Goal: Task Accomplishment & Management: Complete application form

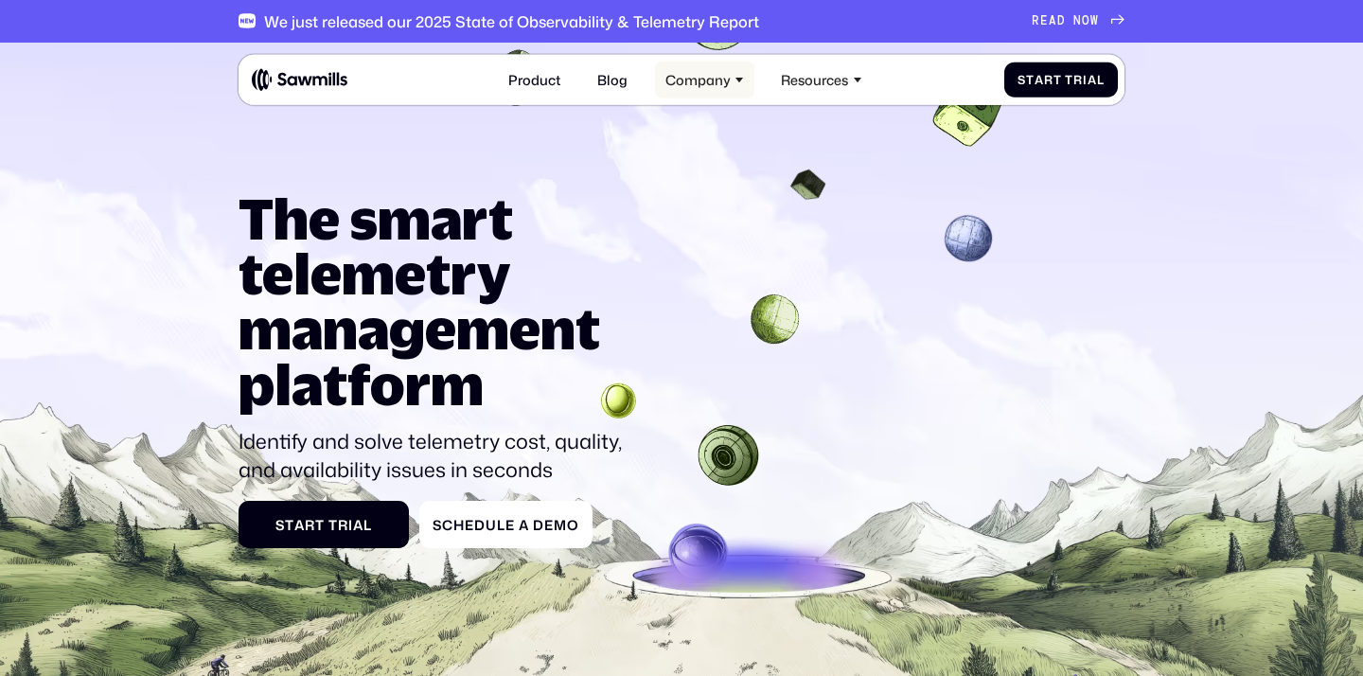
click at [703, 83] on div "Company" at bounding box center [698, 79] width 65 height 16
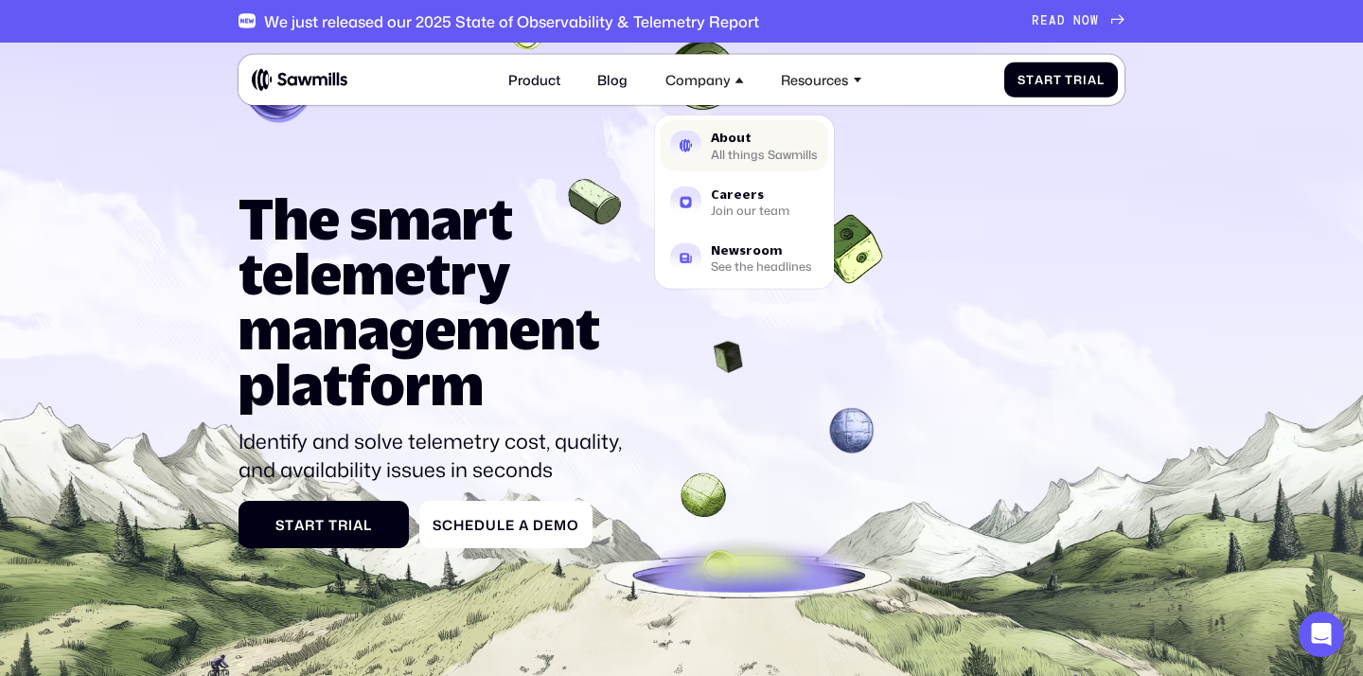
click at [727, 151] on div "All things Sawmills" at bounding box center [764, 154] width 107 height 10
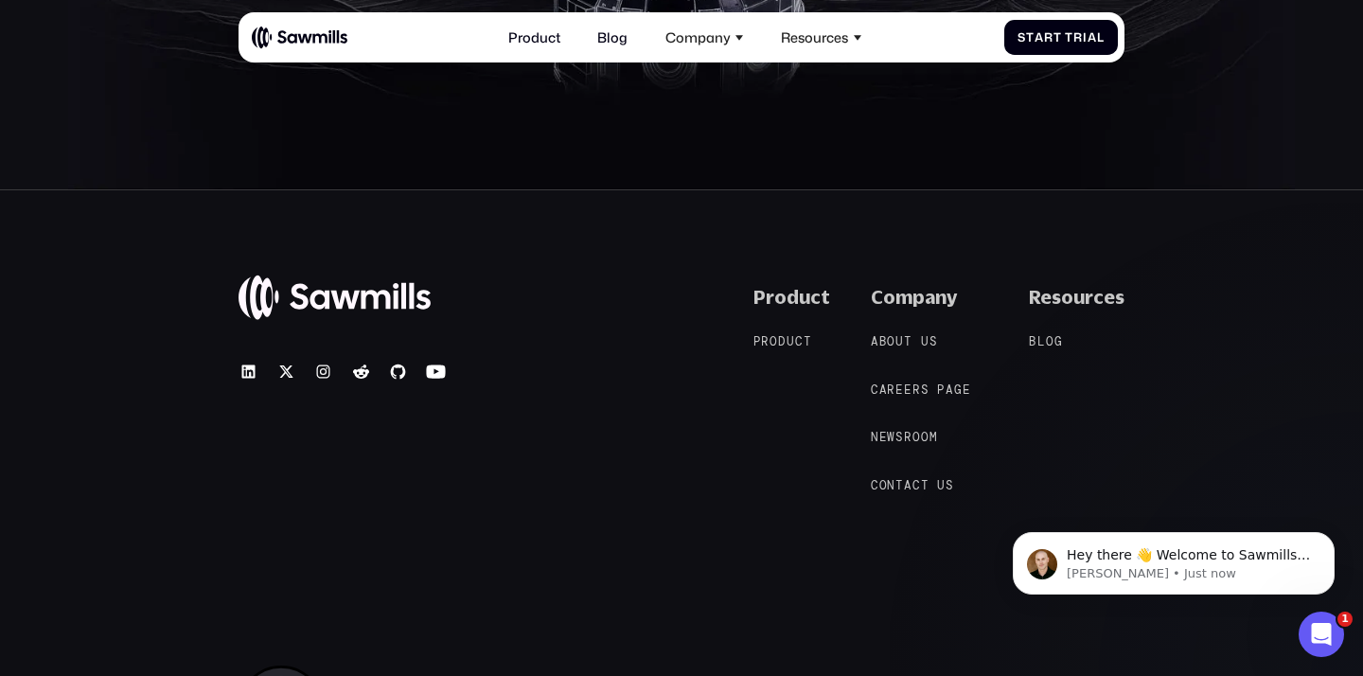
scroll to position [3092, 0]
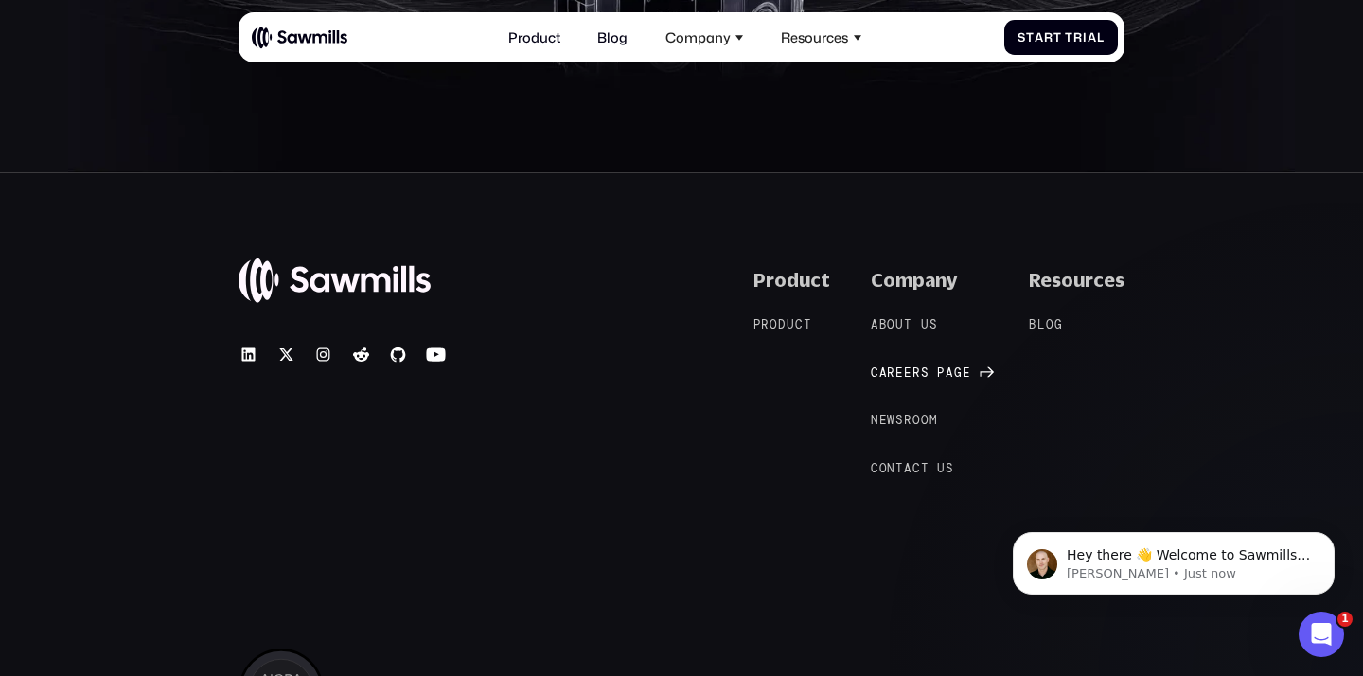
click at [913, 381] on span "e" at bounding box center [908, 373] width 9 height 14
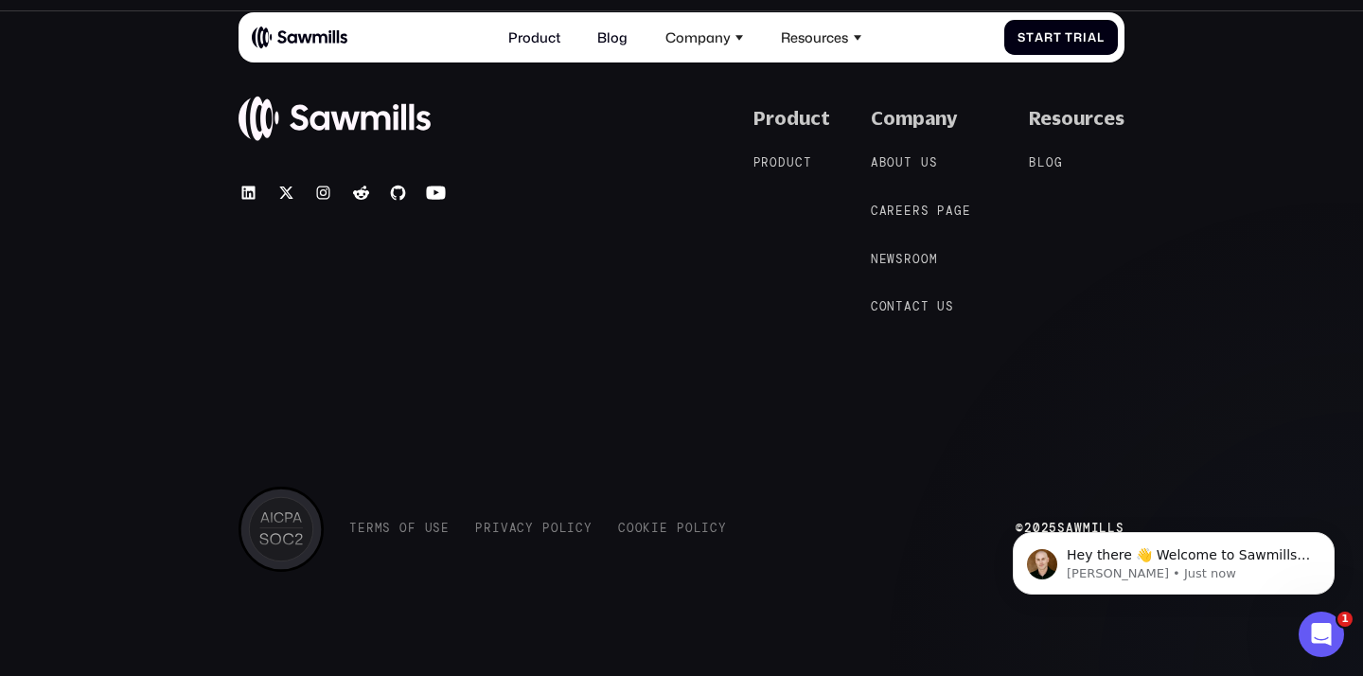
scroll to position [1859, 0]
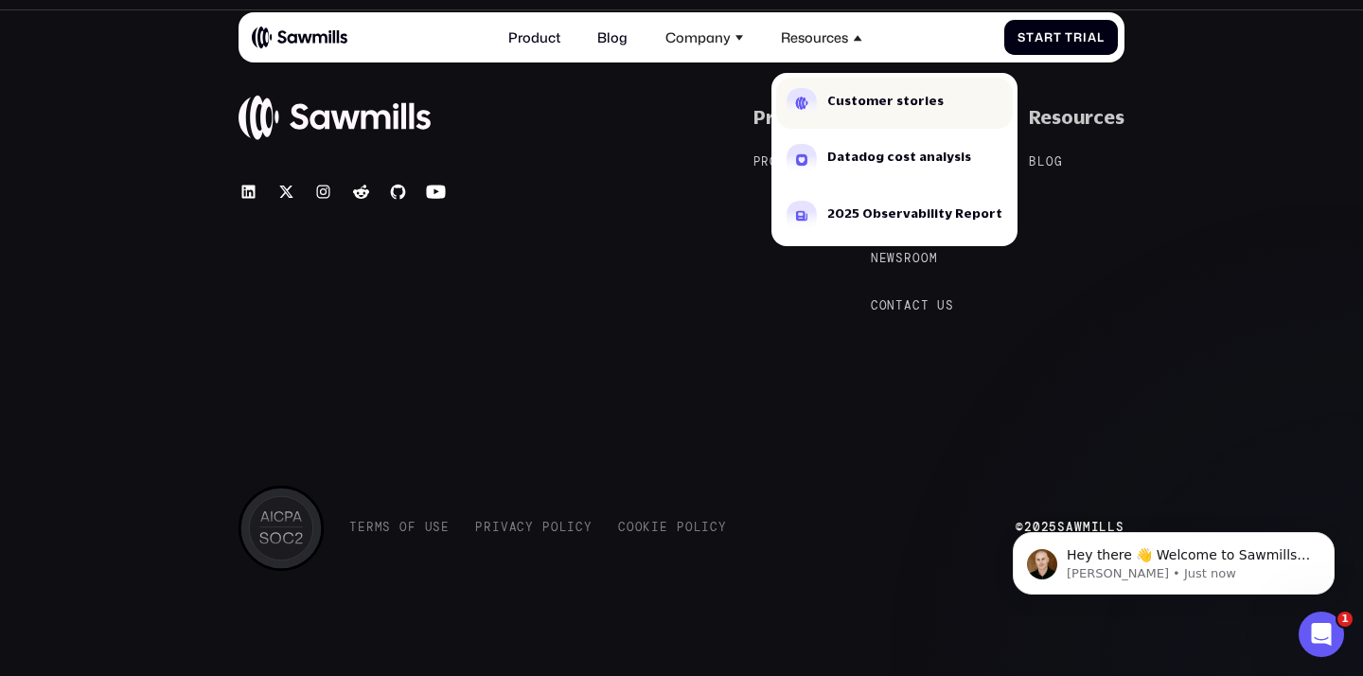
click at [830, 103] on div "Customer stories" at bounding box center [885, 101] width 116 height 12
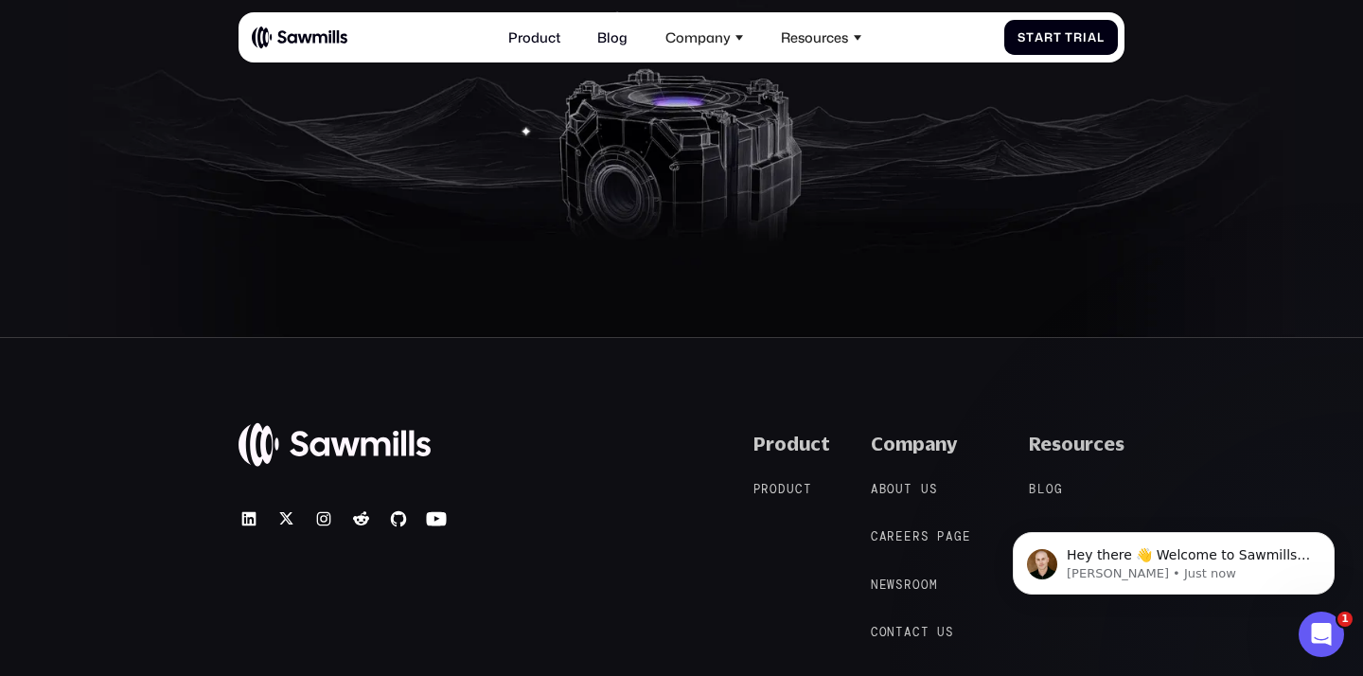
scroll to position [3219, 0]
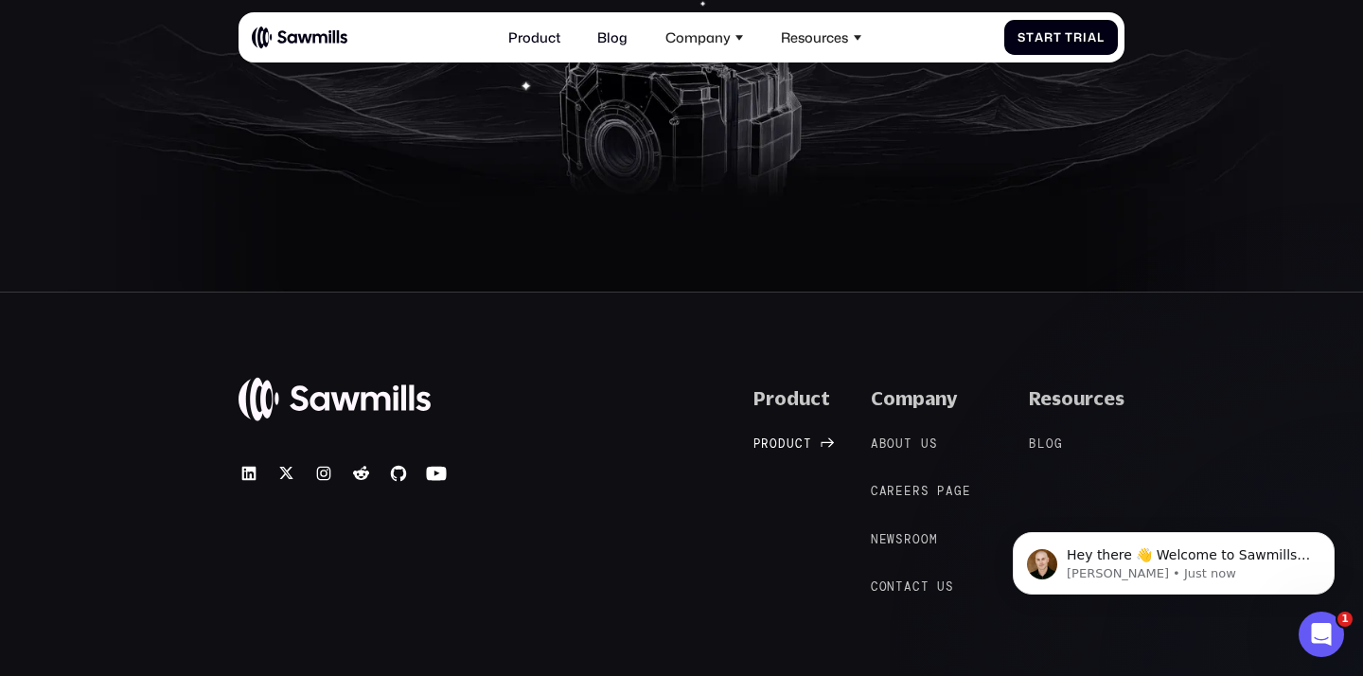
click at [762, 441] on span "P" at bounding box center [758, 444] width 9 height 14
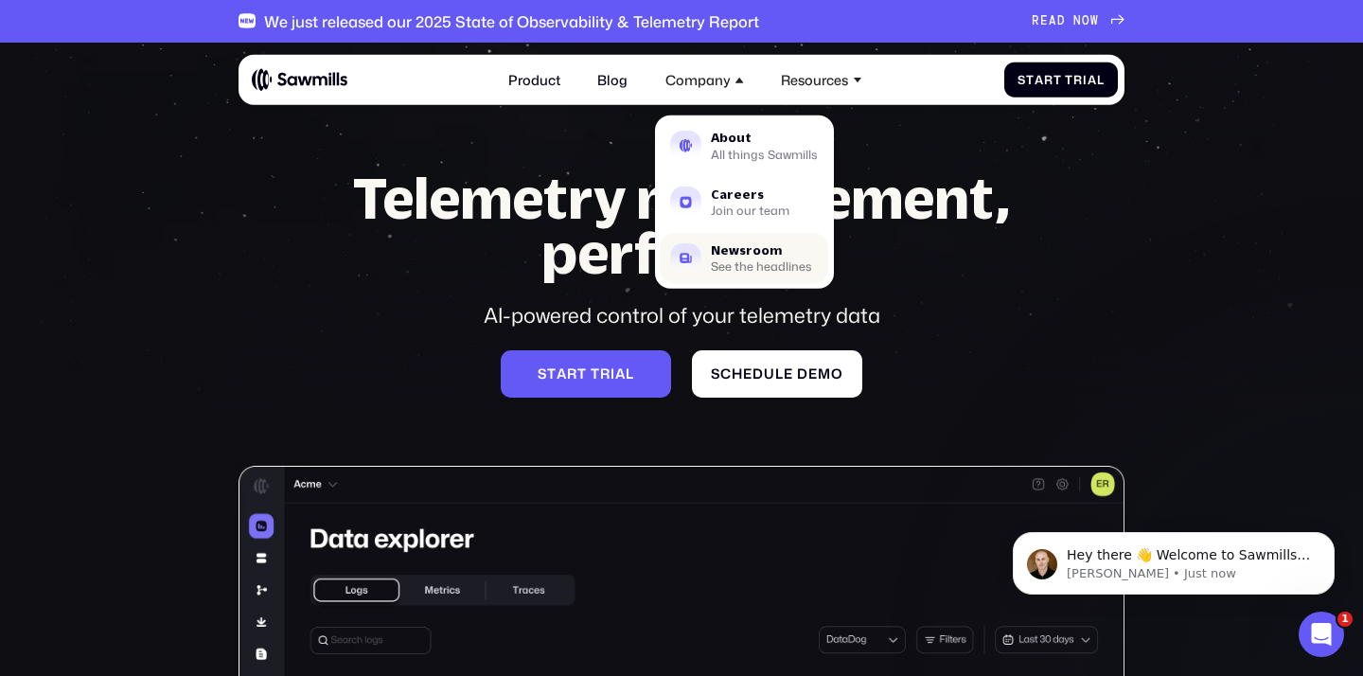
click at [757, 250] on div "Newsroom" at bounding box center [761, 250] width 101 height 12
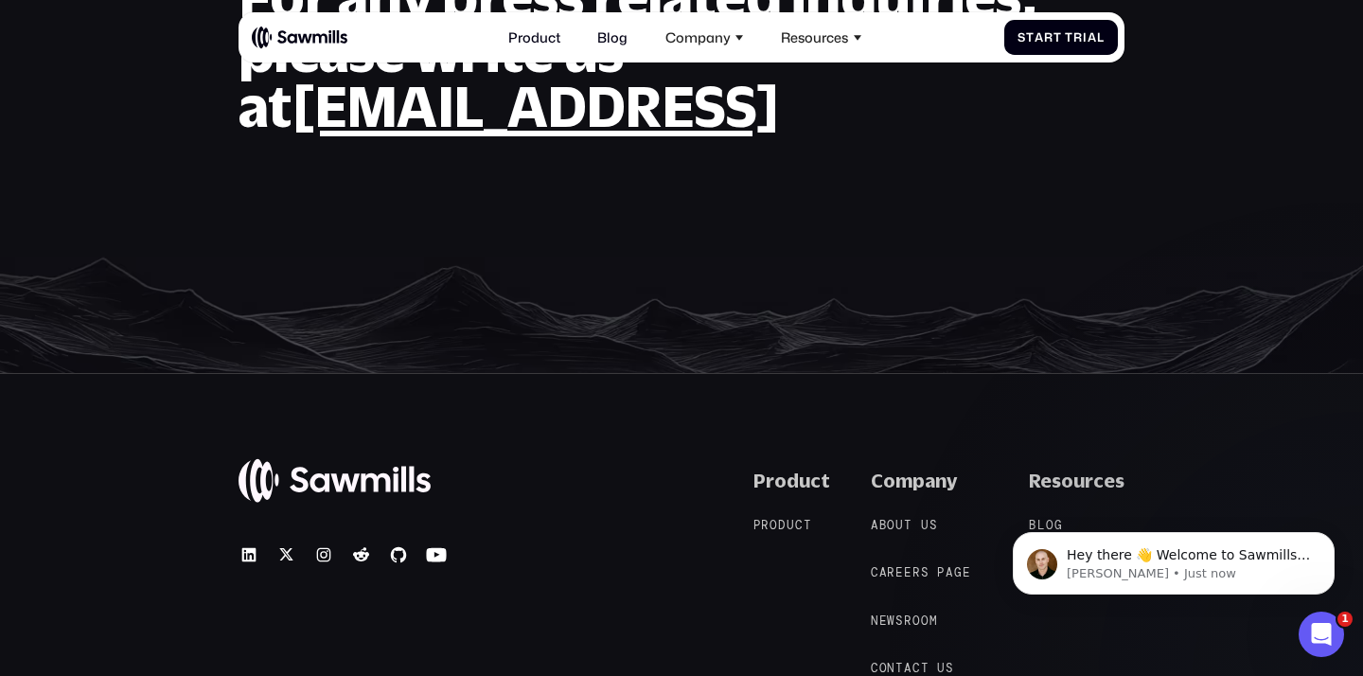
scroll to position [2259, 0]
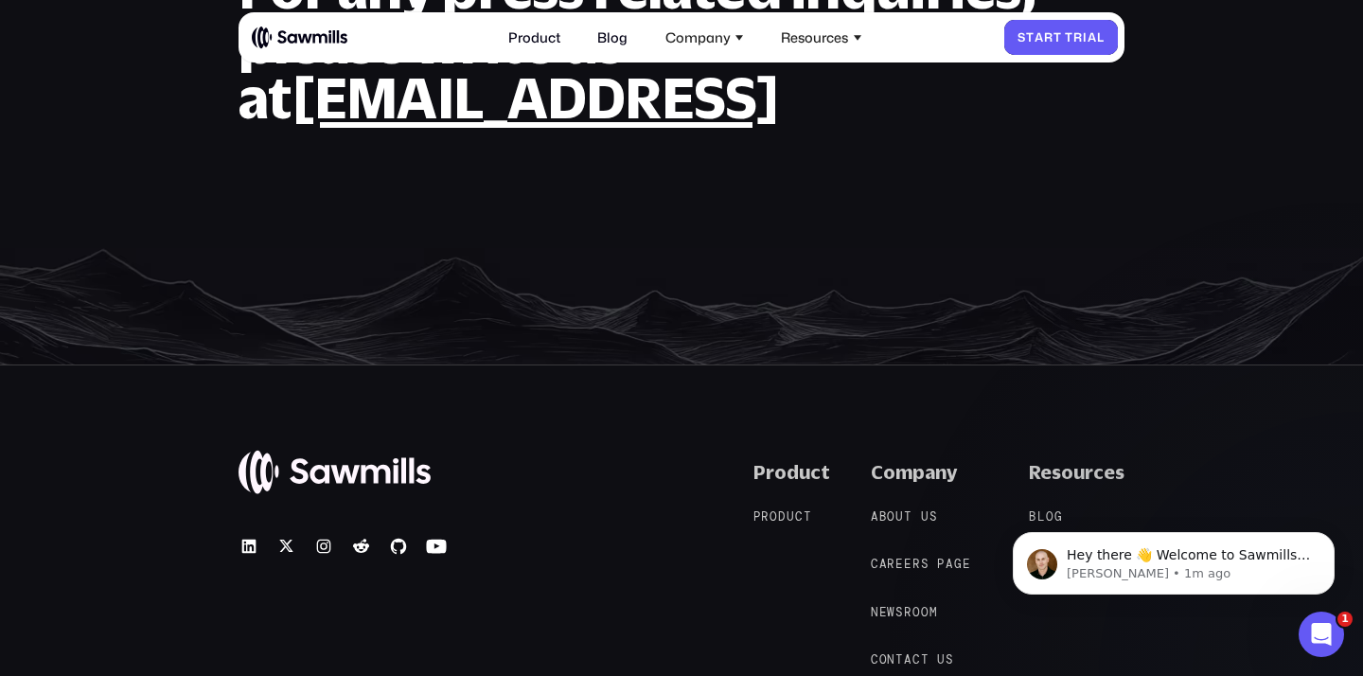
click at [1055, 47] on link "S t a r t T r i a l S t a r t T r i a l" at bounding box center [1062, 37] width 114 height 35
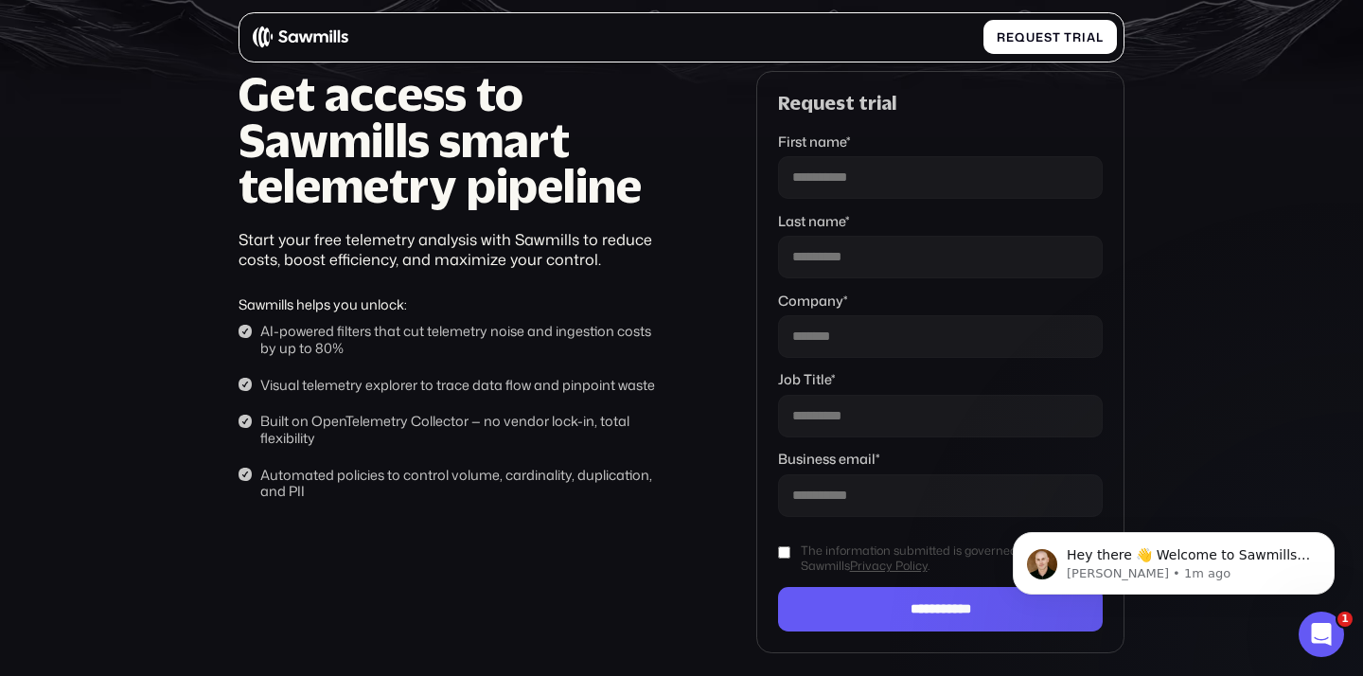
scroll to position [36, 0]
